Goal: Obtain resource: Download file/media

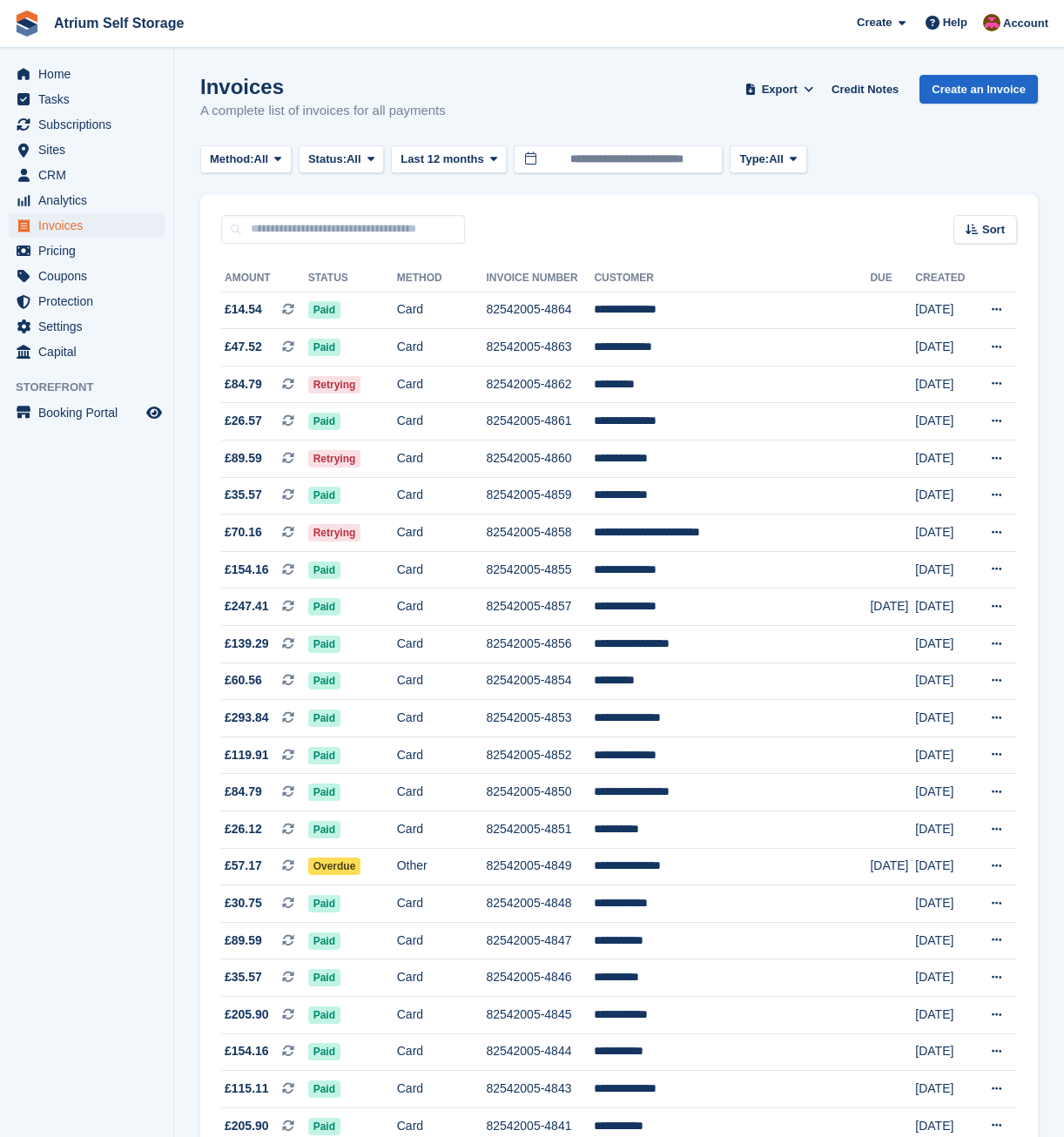
click at [500, 56] on section "Invoices A complete list of invoices for all payments Export Export Invoices Ex…" at bounding box center [618, 1116] width 890 height 2233
click at [656, 309] on td "**********" at bounding box center [732, 310] width 276 height 38
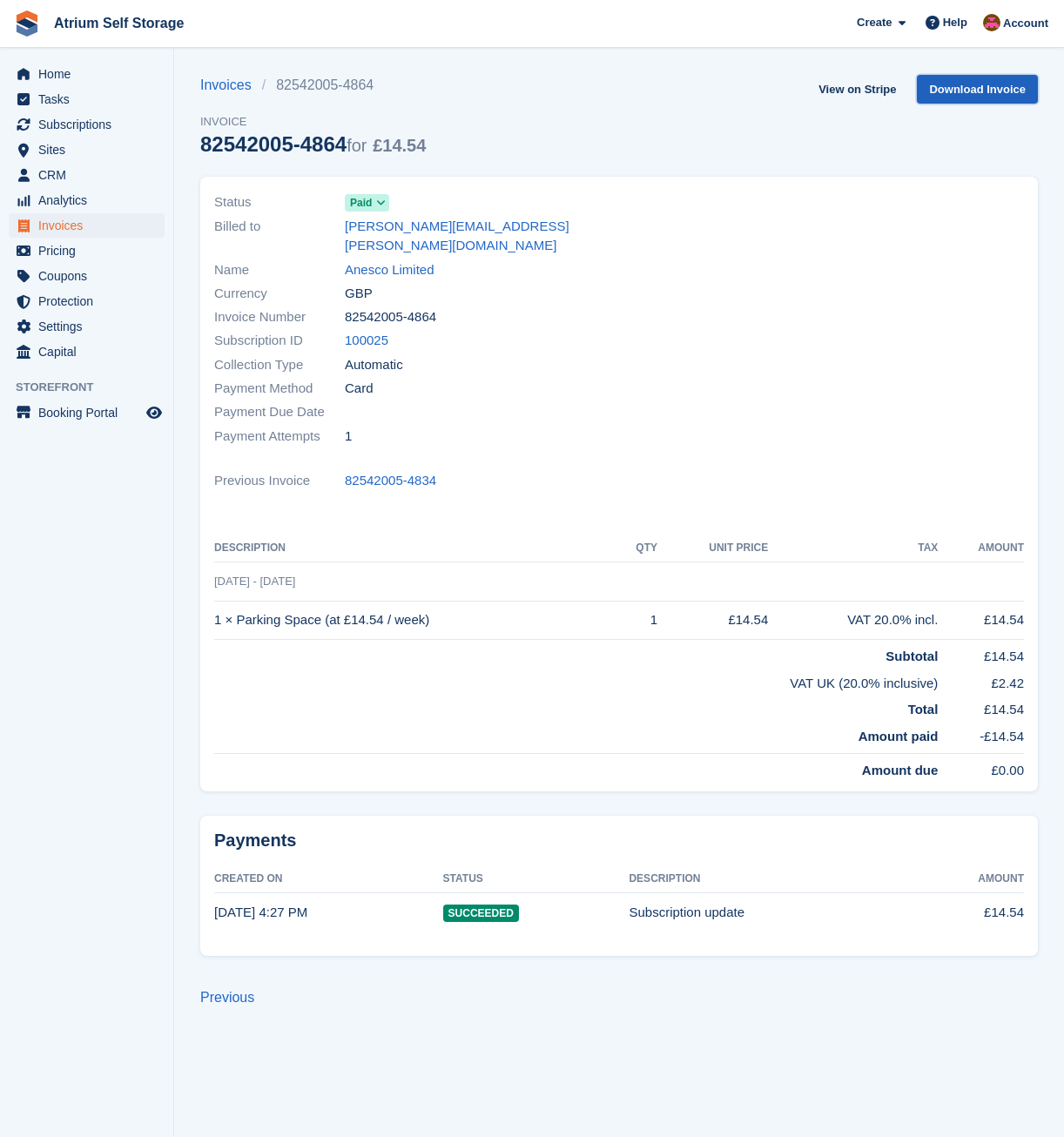
click at [991, 89] on link "Download Invoice" at bounding box center [978, 89] width 121 height 28
click at [587, 130] on div "Invoices 82542005-4864 Invoice 82542005-4864 for £14.54 View on Stripe Download…" at bounding box center [619, 125] width 838 height 102
click at [844, 87] on link "View on Stripe" at bounding box center [857, 89] width 91 height 28
click at [84, 226] on span "Invoices" at bounding box center [91, 225] width 104 height 25
